Goal: Task Accomplishment & Management: Use online tool/utility

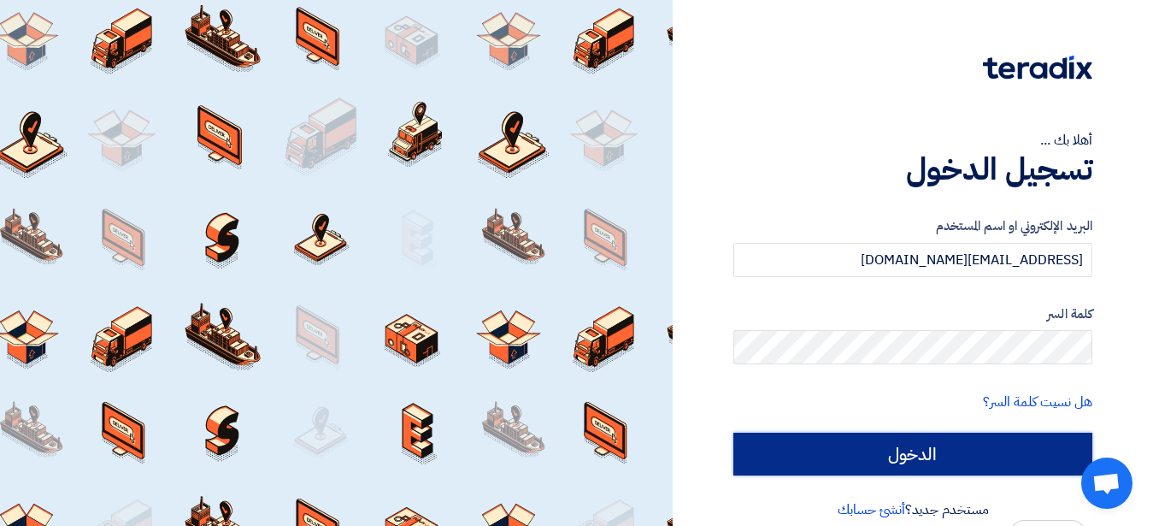
click at [814, 465] on input "الدخول" at bounding box center [912, 453] width 359 height 43
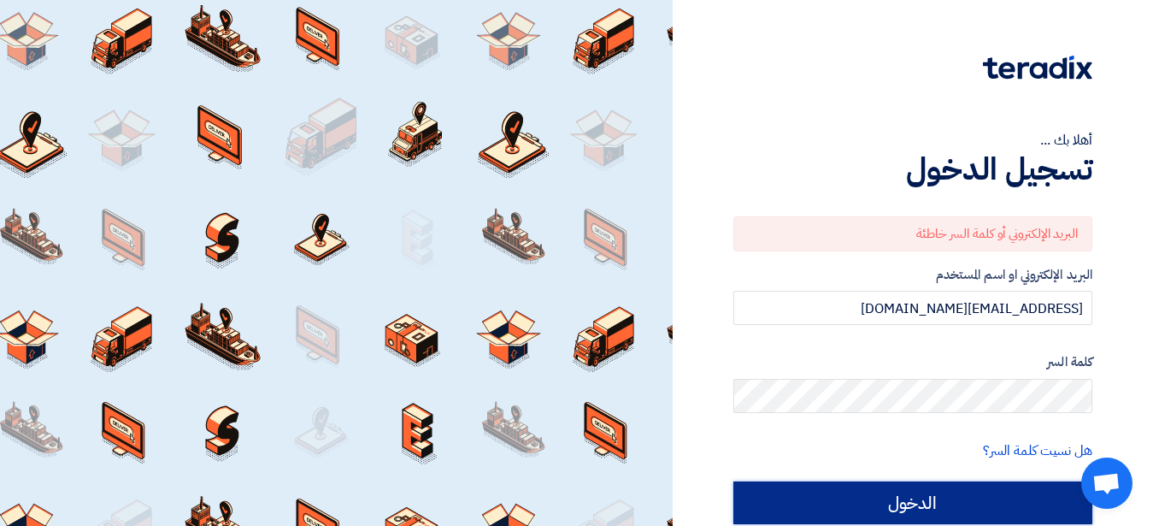
click at [885, 509] on input "الدخول" at bounding box center [912, 502] width 359 height 43
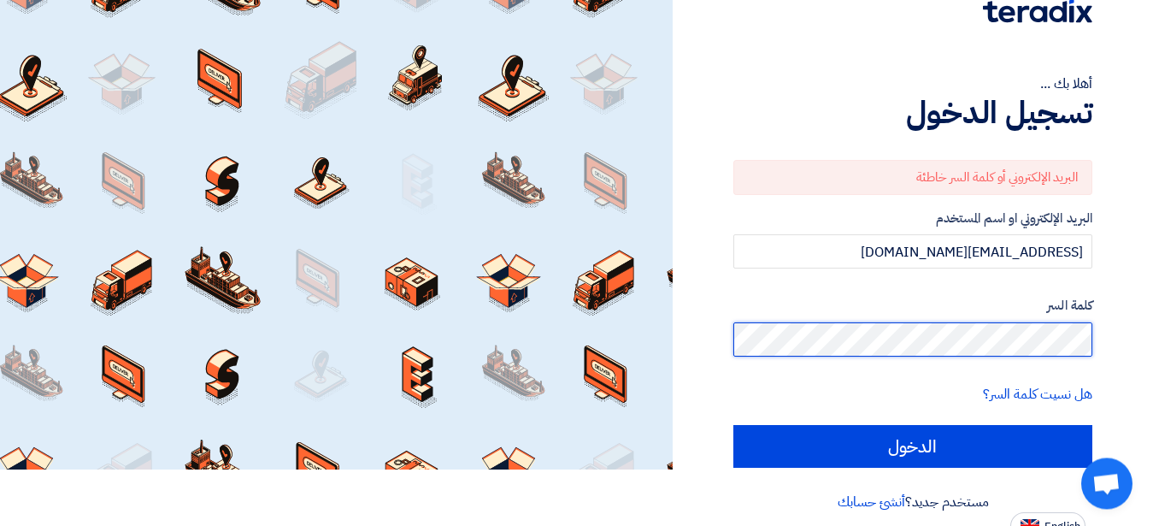
scroll to position [70, 0]
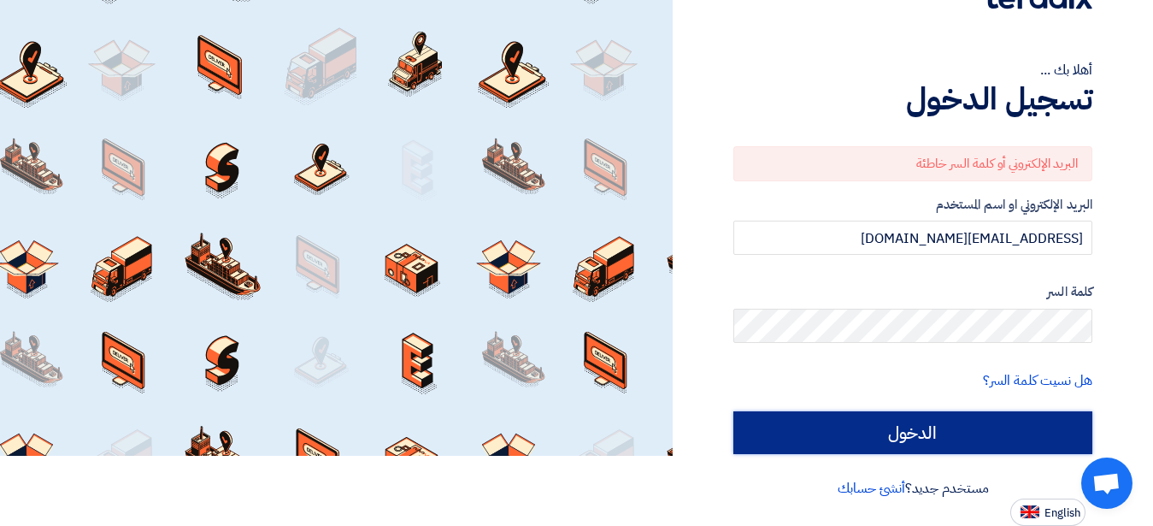
click at [991, 422] on input "الدخول" at bounding box center [912, 432] width 359 height 43
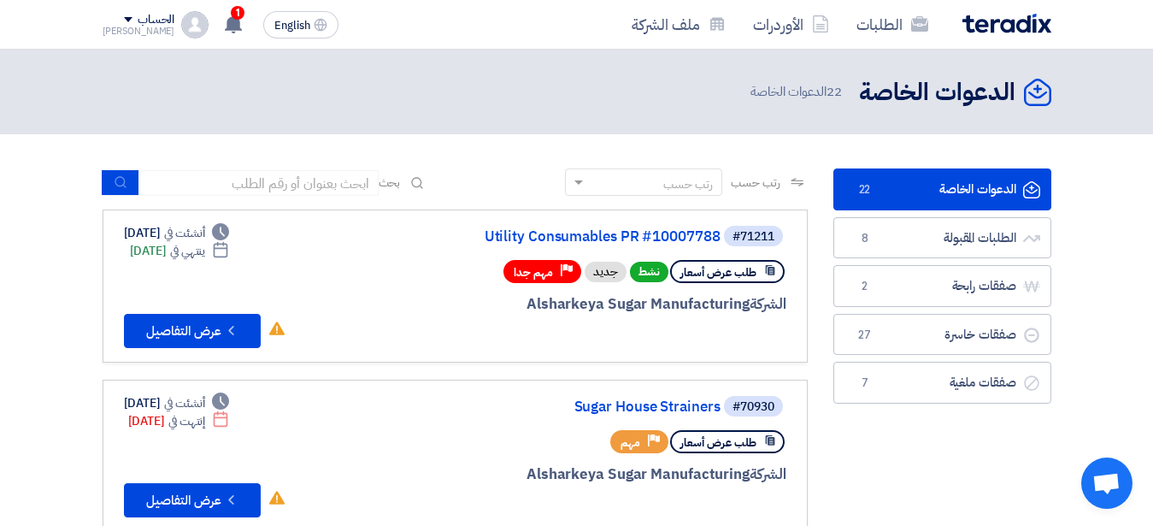
click at [175, 337] on button "Check details عرض التفاصيل" at bounding box center [192, 331] width 137 height 34
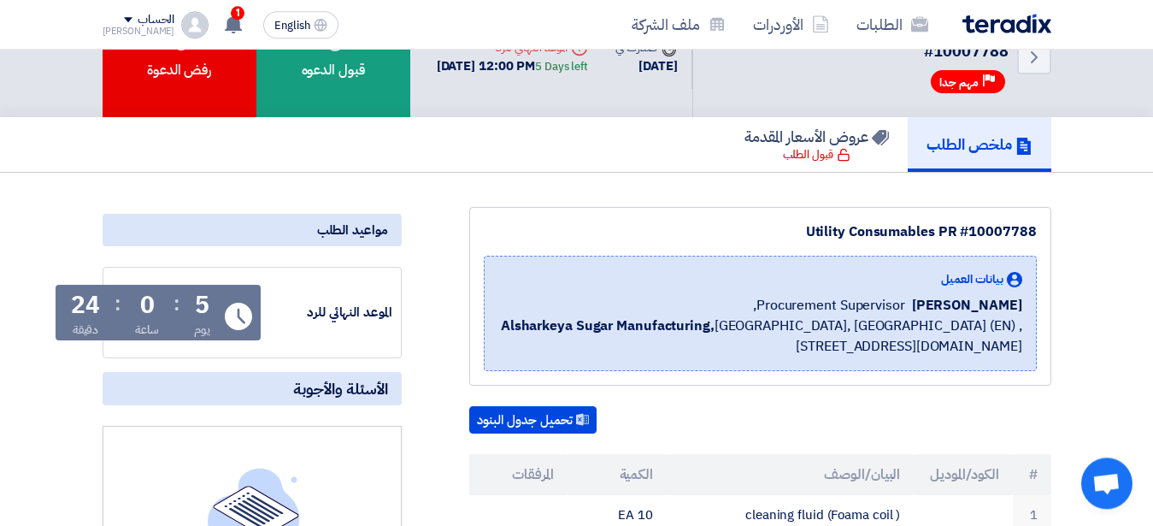
scroll to position [44, 0]
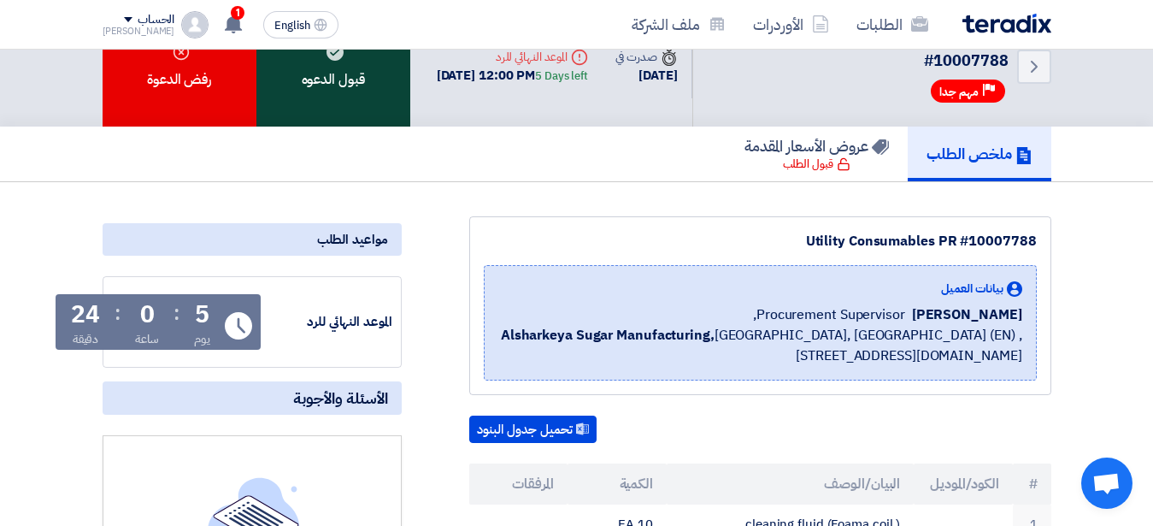
click at [320, 76] on div "قبول الدعوه" at bounding box center [333, 66] width 154 height 121
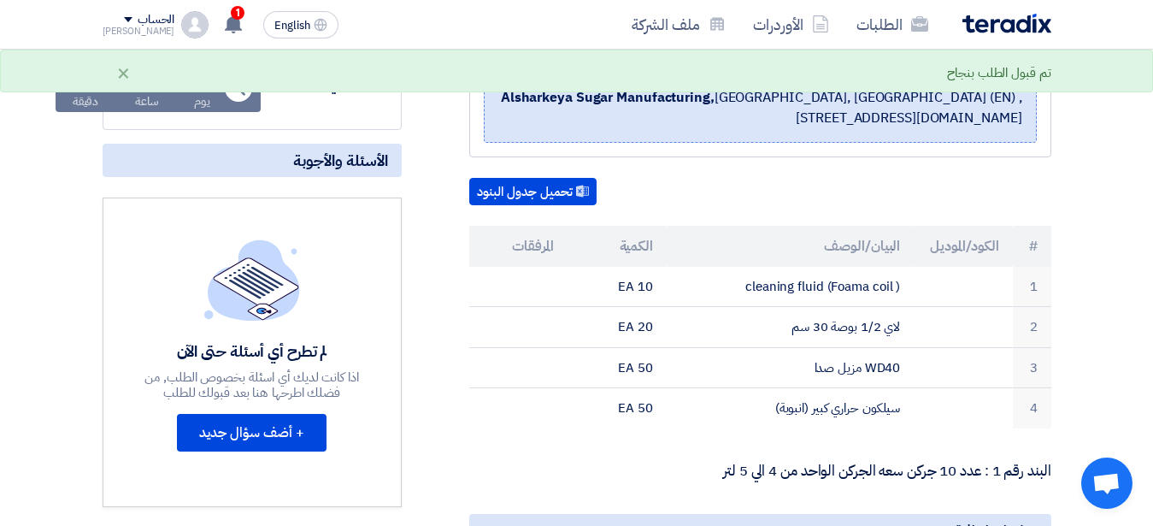
scroll to position [349, 0]
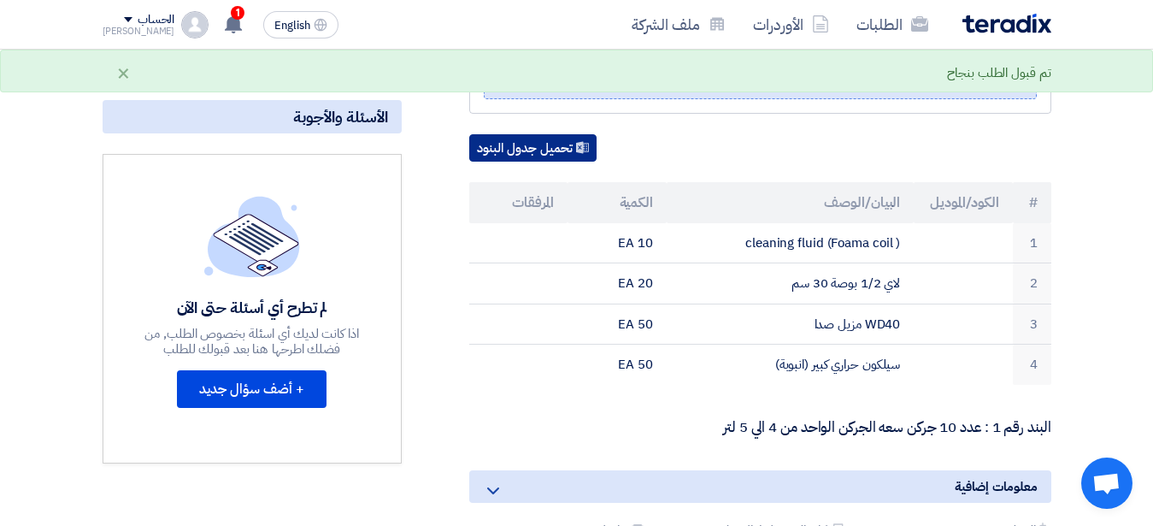
click at [523, 142] on button "تحميل جدول البنود" at bounding box center [532, 147] width 127 height 27
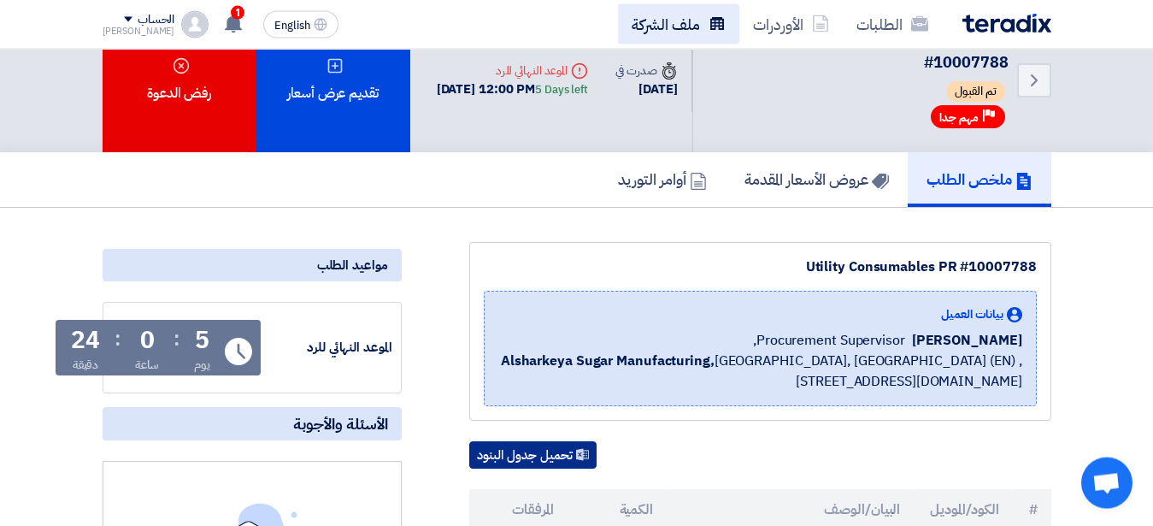
scroll to position [0, 0]
